Goal: Task Accomplishment & Management: Manage account settings

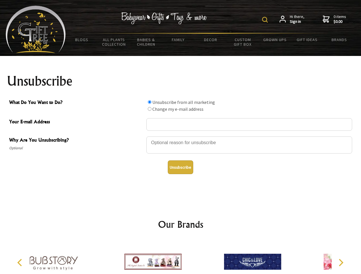
click at [266, 20] on img at bounding box center [265, 20] width 6 height 6
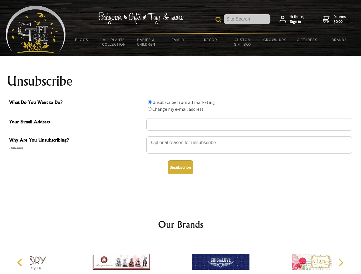
click at [181, 136] on div at bounding box center [249, 146] width 206 height 20
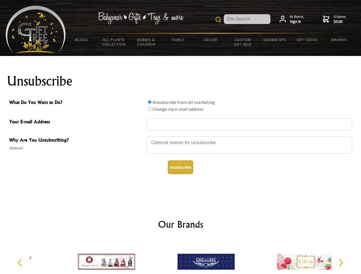
click at [150, 102] on input "What Do You Want to Do?" at bounding box center [150, 102] width 4 height 4
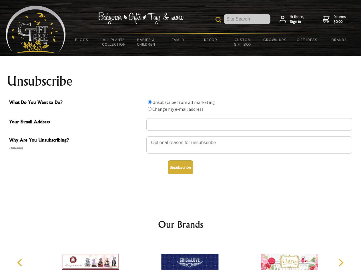
click at [150, 109] on input "What Do You Want to Do?" at bounding box center [150, 109] width 4 height 4
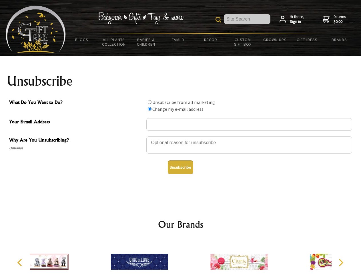
radio input "true"
click at [180, 168] on button "Unsubscribe" at bounding box center [180, 168] width 25 height 14
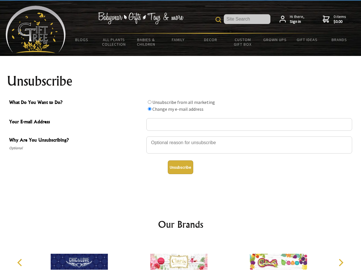
click at [181, 258] on img at bounding box center [178, 262] width 57 height 43
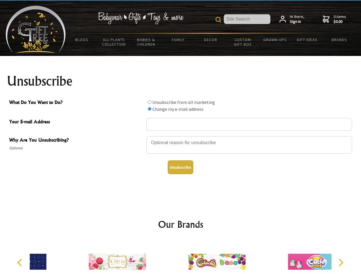
click at [21, 263] on icon "Previous" at bounding box center [20, 262] width 7 height 7
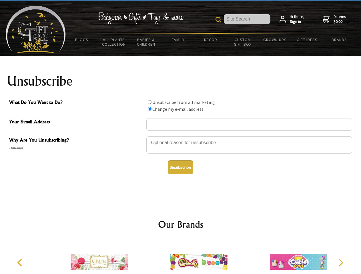
click at [341, 263] on icon "Next" at bounding box center [340, 262] width 7 height 7
